Goal: Information Seeking & Learning: Check status

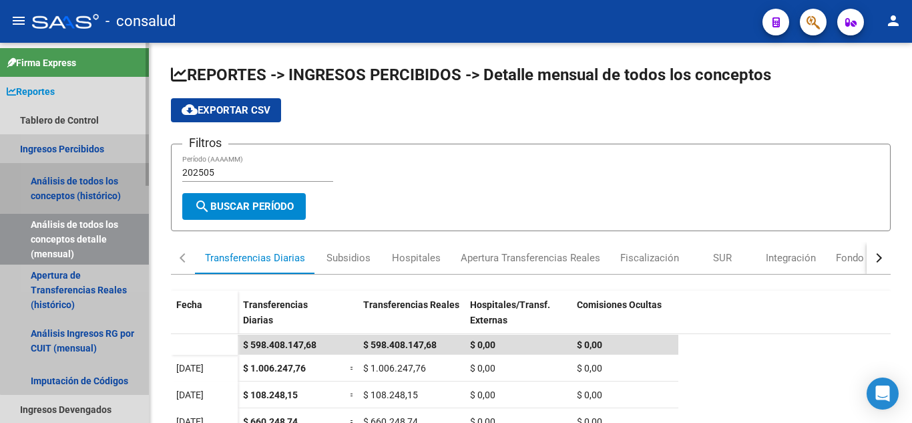
click at [79, 180] on link "Análisis de todos los conceptos (histórico)" at bounding box center [74, 188] width 149 height 51
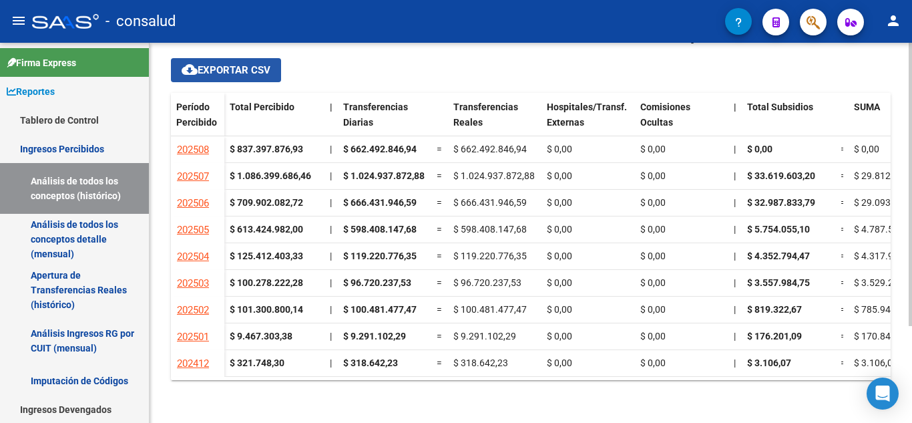
click at [242, 68] on span "cloud_download Exportar CSV" at bounding box center [226, 70] width 89 height 12
click at [599, 412] on div "Cheques en Cartera Fiscalización: $ 0,00 Expedientes en Análisis en SUR (instan…" at bounding box center [531, 168] width 763 height 510
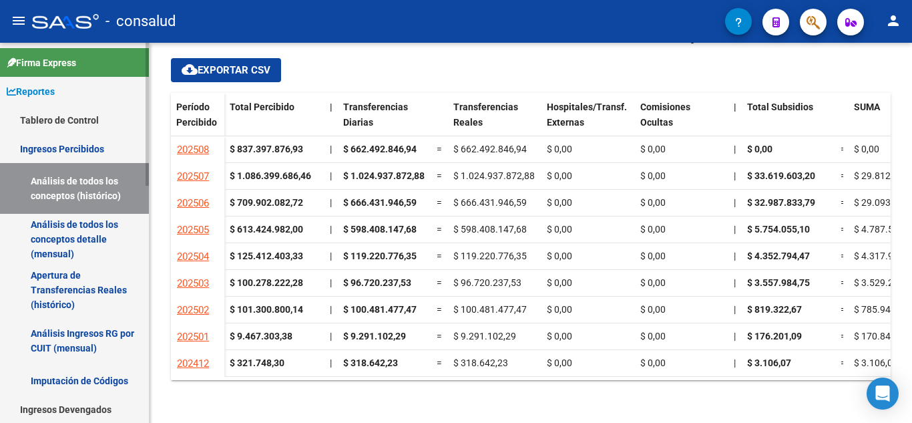
click at [57, 285] on link "Apertura de Transferencias Reales (histórico)" at bounding box center [74, 290] width 149 height 51
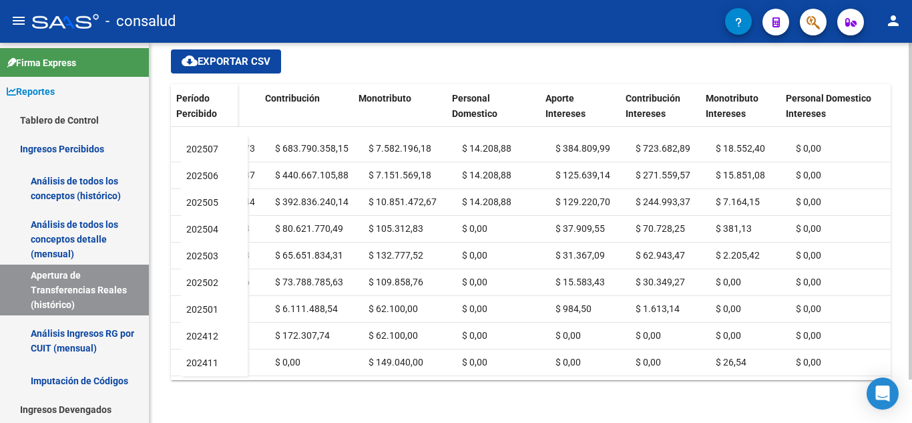
scroll to position [29, 900]
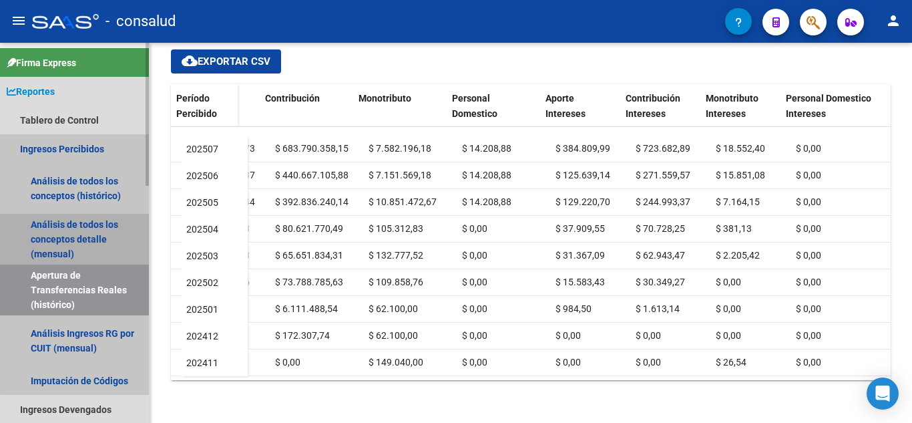
click at [83, 234] on link "Análisis de todos los conceptos detalle (mensual)" at bounding box center [74, 239] width 149 height 51
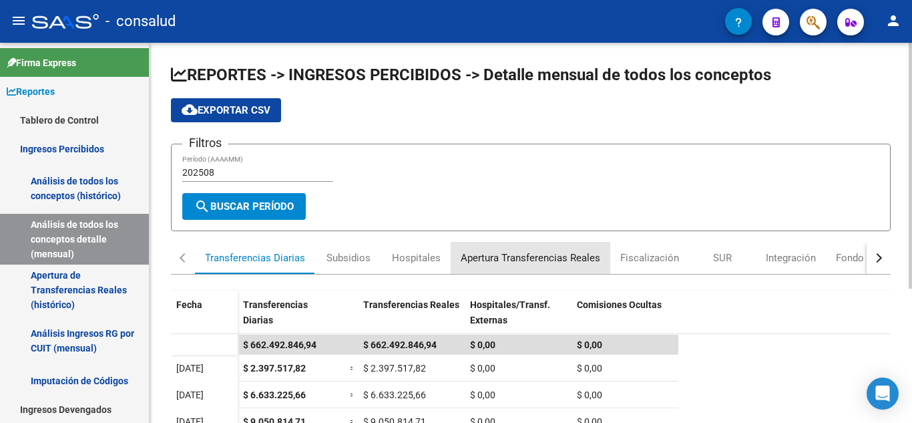
click at [528, 256] on div "Apertura Transferencias Reales" at bounding box center [531, 257] width 140 height 15
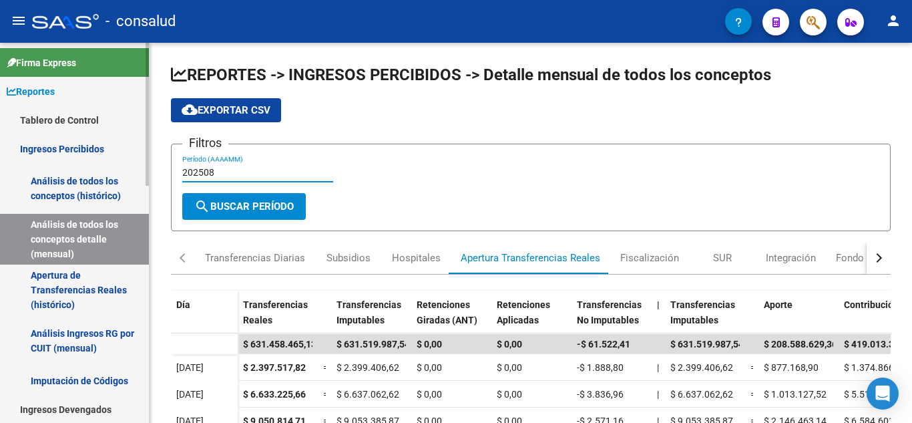
drag, startPoint x: 233, startPoint y: 174, endPoint x: 101, endPoint y: 175, distance: 132.3
click at [101, 175] on mat-sidenav-container "Firma Express Reportes Tablero de Control Ingresos Percibidos Análisis de todos…" at bounding box center [456, 233] width 912 height 380
click at [239, 210] on span "search Buscar Período" at bounding box center [244, 206] width 100 height 12
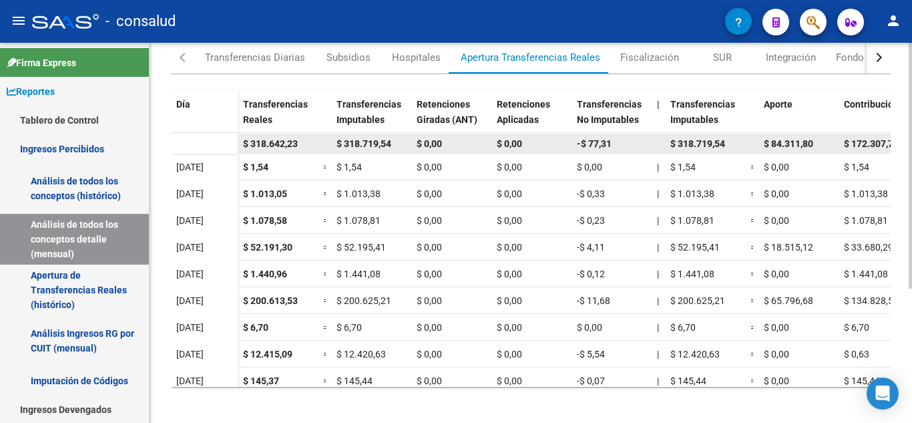
click at [273, 150] on div "$ 318.642,23" at bounding box center [277, 143] width 69 height 15
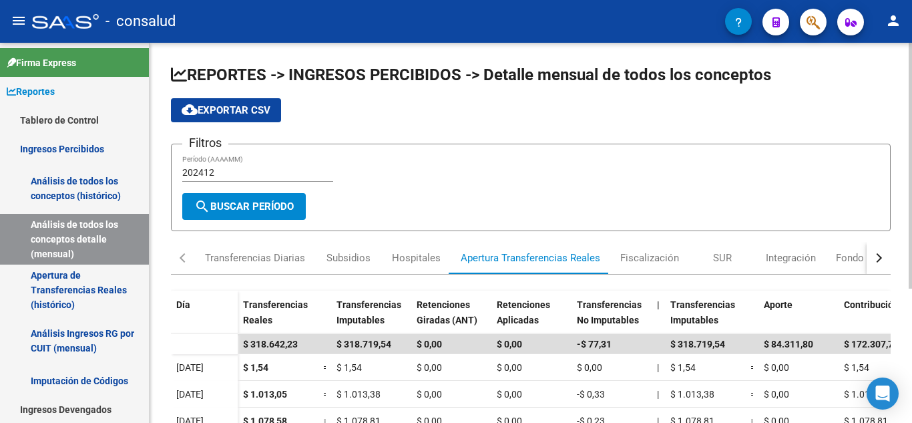
click at [216, 176] on input "202412" at bounding box center [257, 172] width 151 height 11
type input "202501"
click at [273, 198] on button "search Buscar Período" at bounding box center [244, 206] width 124 height 27
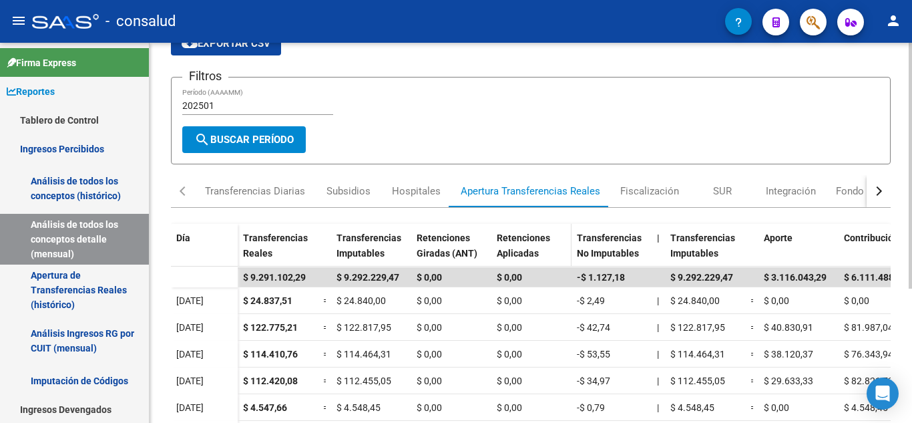
scroll to position [134, 0]
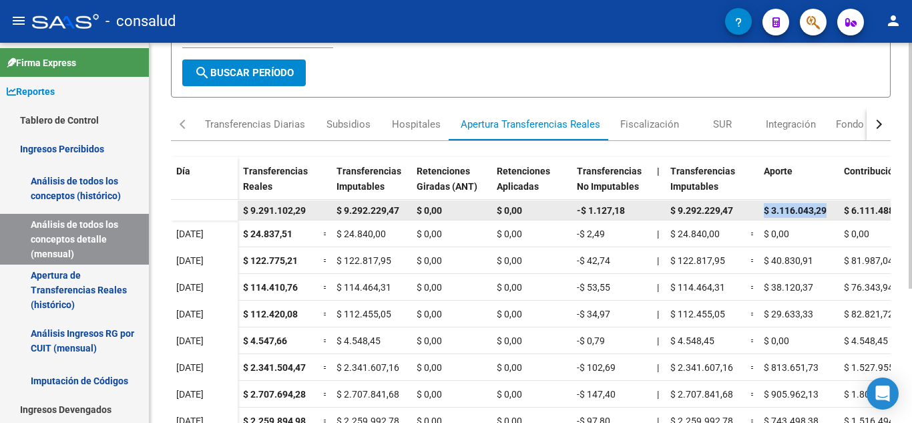
drag, startPoint x: 765, startPoint y: 210, endPoint x: 831, endPoint y: 210, distance: 65.5
click at [831, 210] on div "$ 3.116.043,29" at bounding box center [798, 210] width 69 height 15
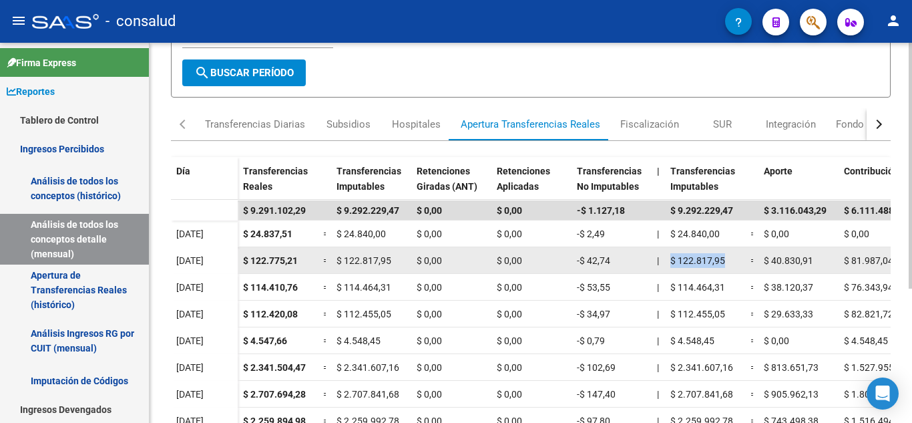
drag, startPoint x: 747, startPoint y: 264, endPoint x: 671, endPoint y: 271, distance: 76.4
click at [671, 271] on div "$ 122.775,21 = $ 122.817,95 $ 0,00 $ 0,00 -$ 42,74 | $ 122.817,95 = $ 40.830,91…" at bounding box center [829, 260] width 1182 height 27
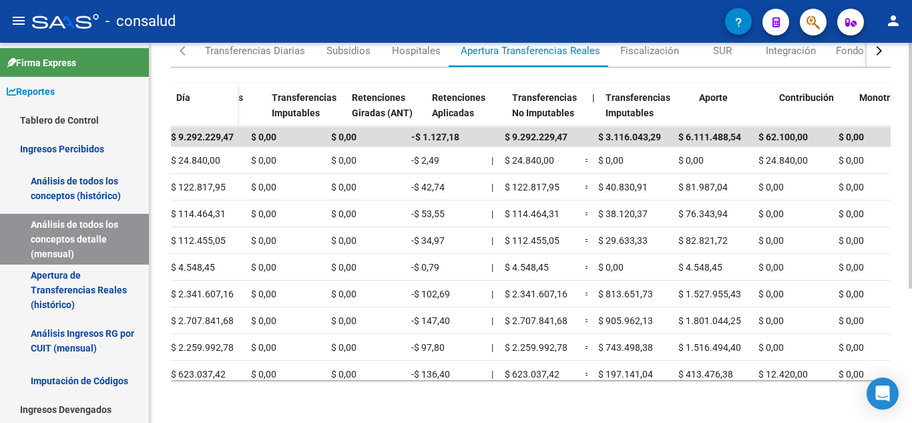
scroll to position [0, 0]
